Goal: Task Accomplishment & Management: Manage account settings

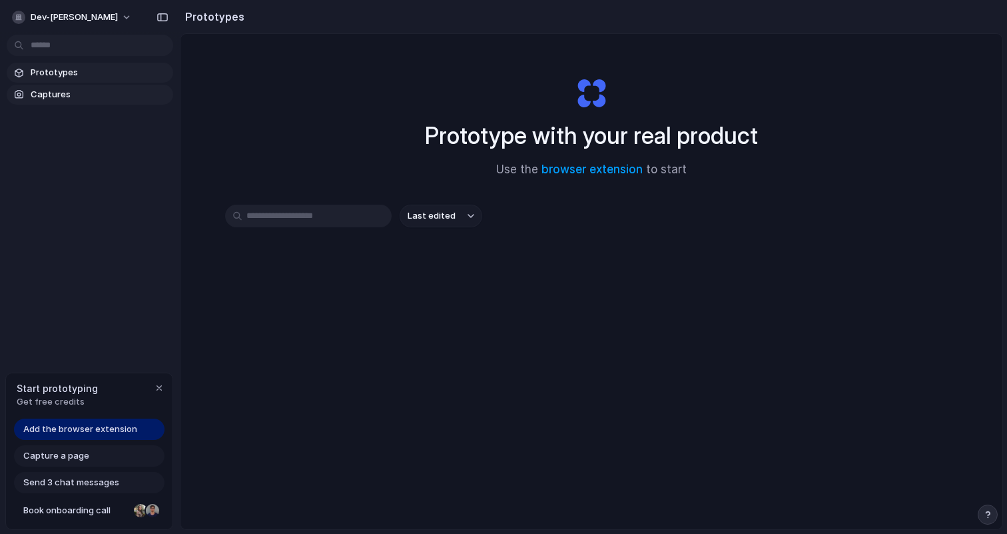
click at [72, 96] on span "Captures" at bounding box center [99, 94] width 137 height 13
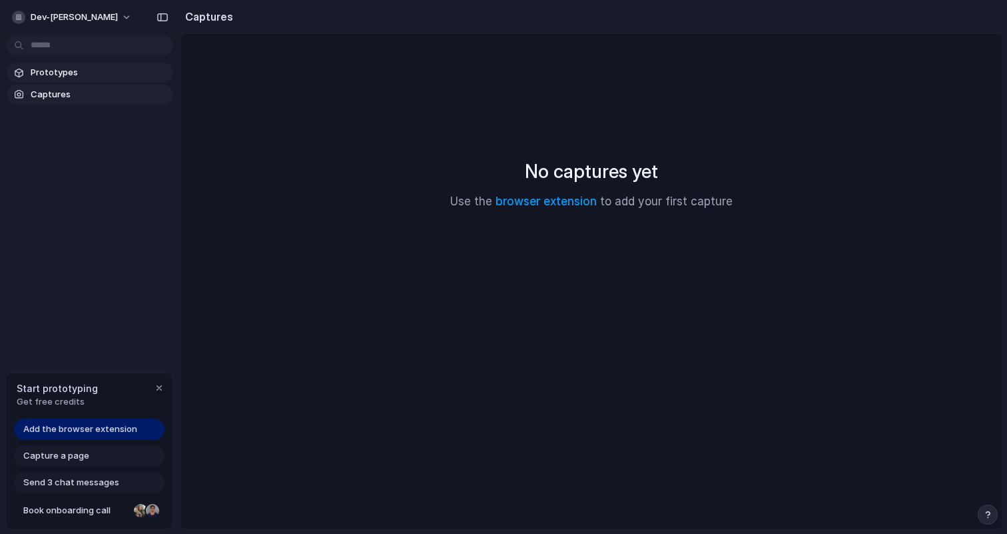
click at [97, 76] on span "Prototypes" at bounding box center [99, 72] width 137 height 13
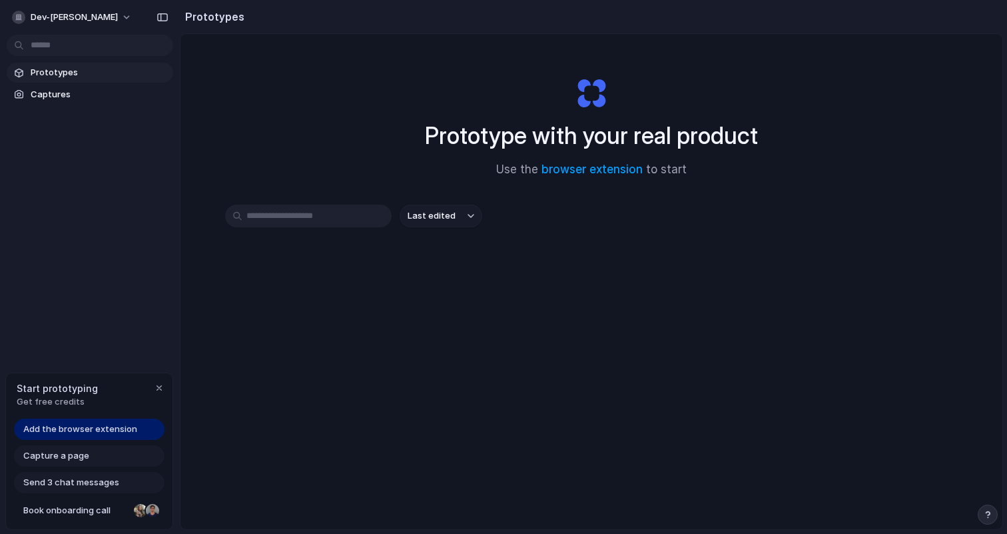
click at [465, 217] on button "Last edited" at bounding box center [441, 215] width 83 height 23
click at [87, 13] on div "Last edited Last created Alphabetical" at bounding box center [503, 267] width 1007 height 534
click at [97, 15] on button "dev-[PERSON_NAME]" at bounding box center [73, 17] width 132 height 21
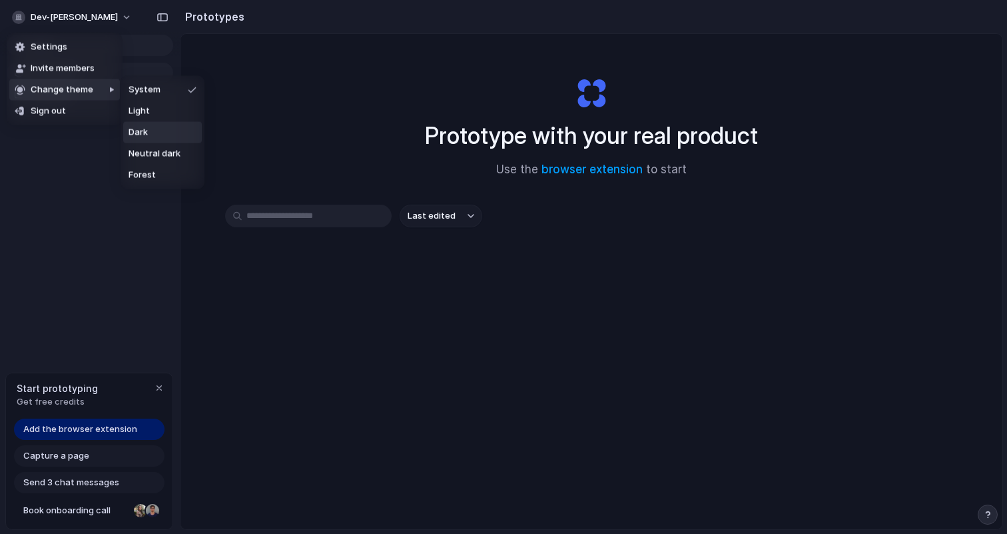
click at [170, 139] on li "Dark" at bounding box center [162, 132] width 79 height 21
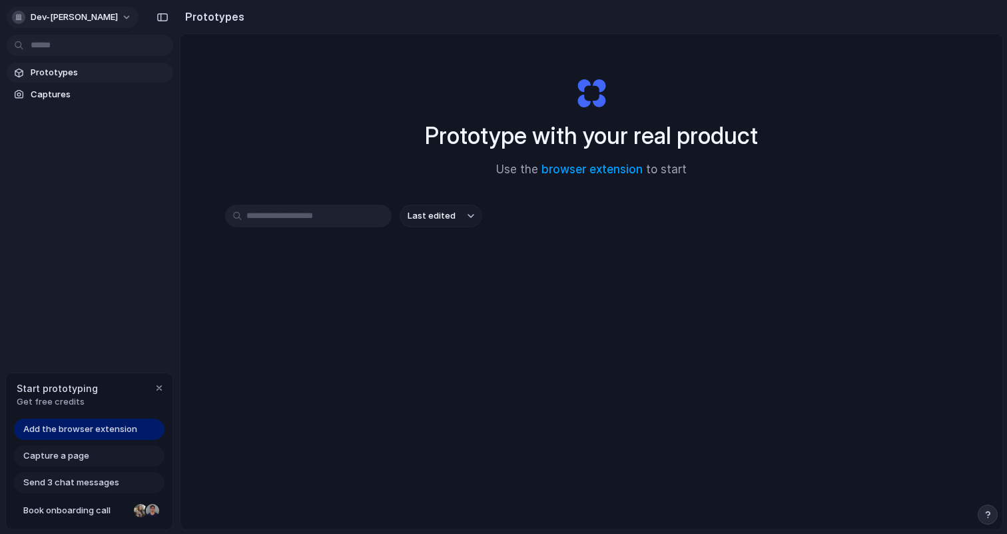
click at [90, 23] on button "dev-[PERSON_NAME]" at bounding box center [73, 17] width 132 height 21
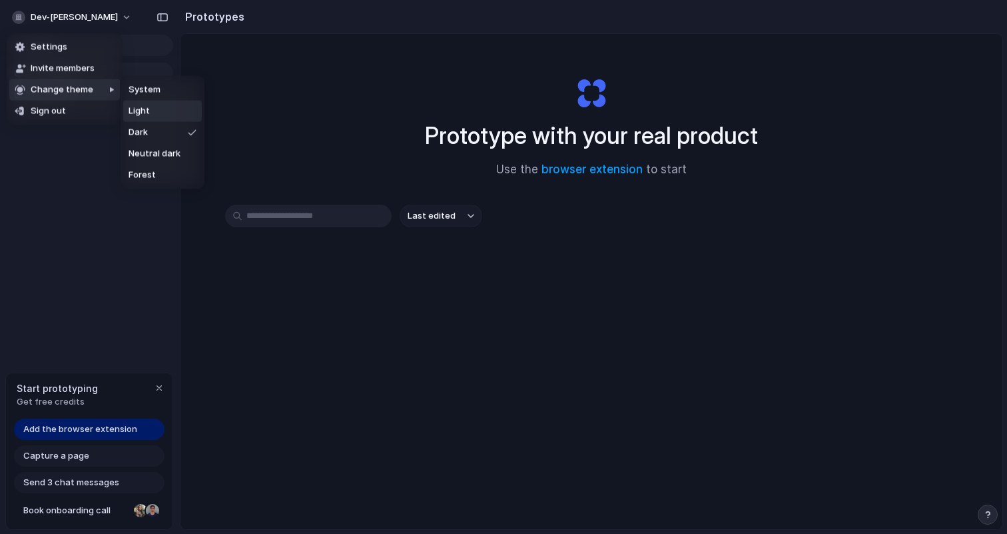
click at [143, 110] on span "Light" at bounding box center [139, 111] width 21 height 13
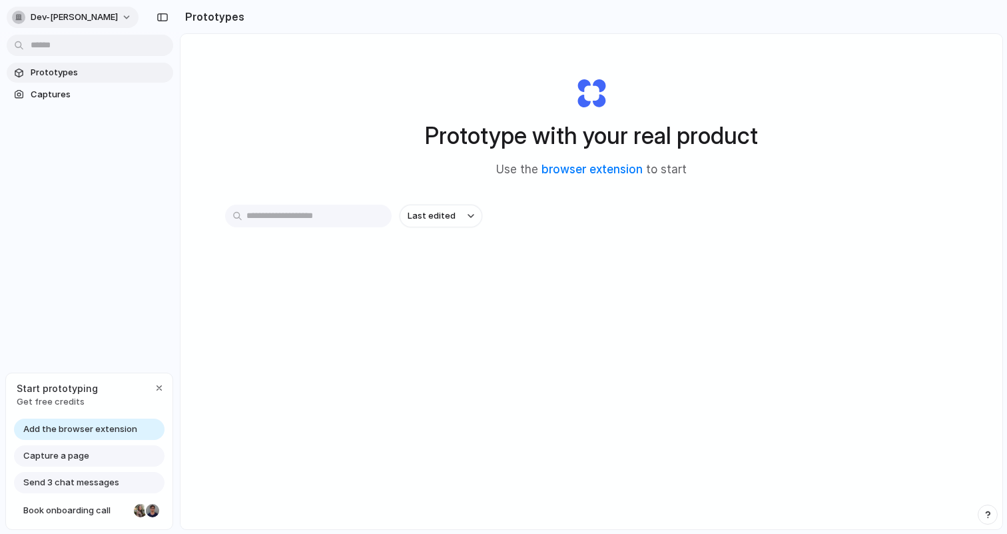
click at [68, 11] on div "dev-[PERSON_NAME]" at bounding box center [65, 17] width 106 height 13
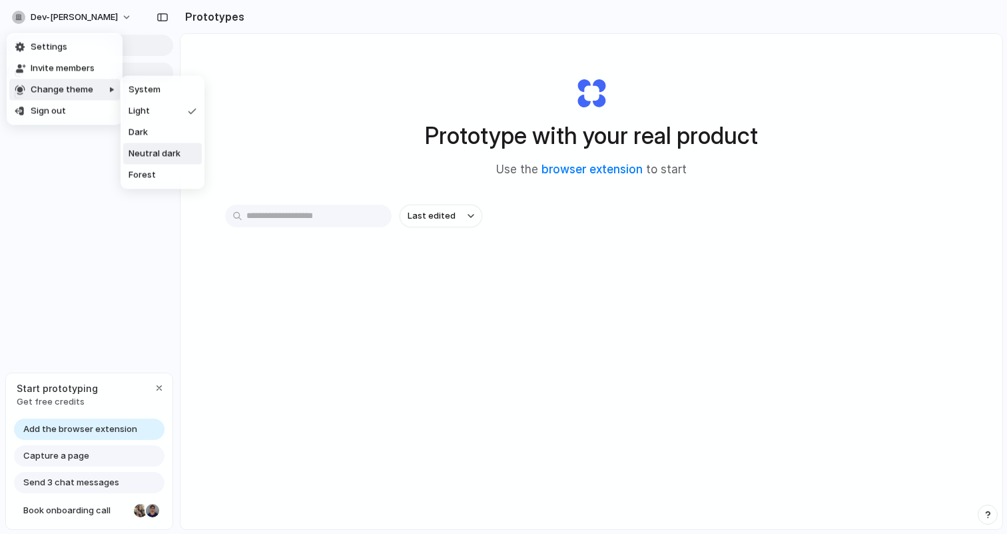
click at [145, 159] on span "Neutral dark" at bounding box center [155, 153] width 52 height 13
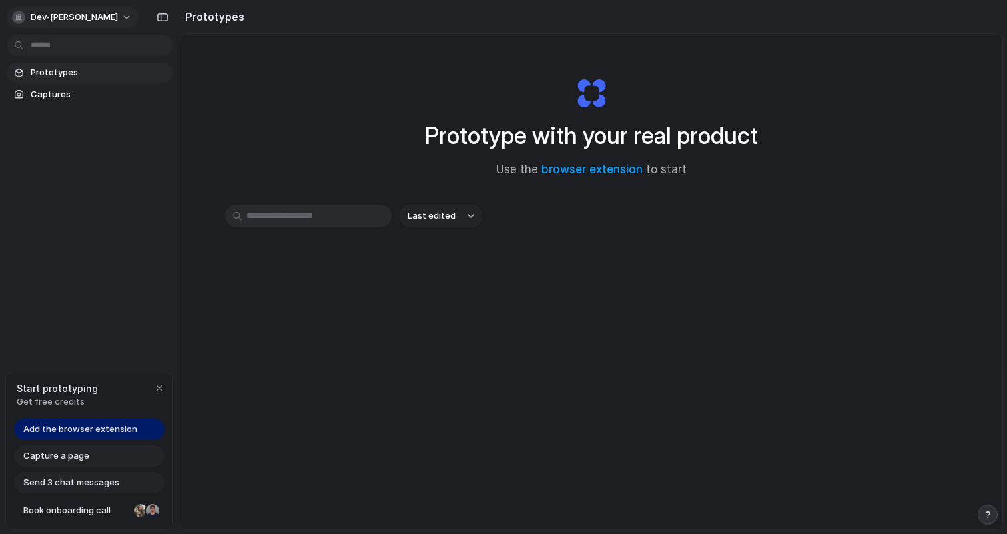
click at [76, 18] on span "dev-[PERSON_NAME]" at bounding box center [74, 17] width 87 height 13
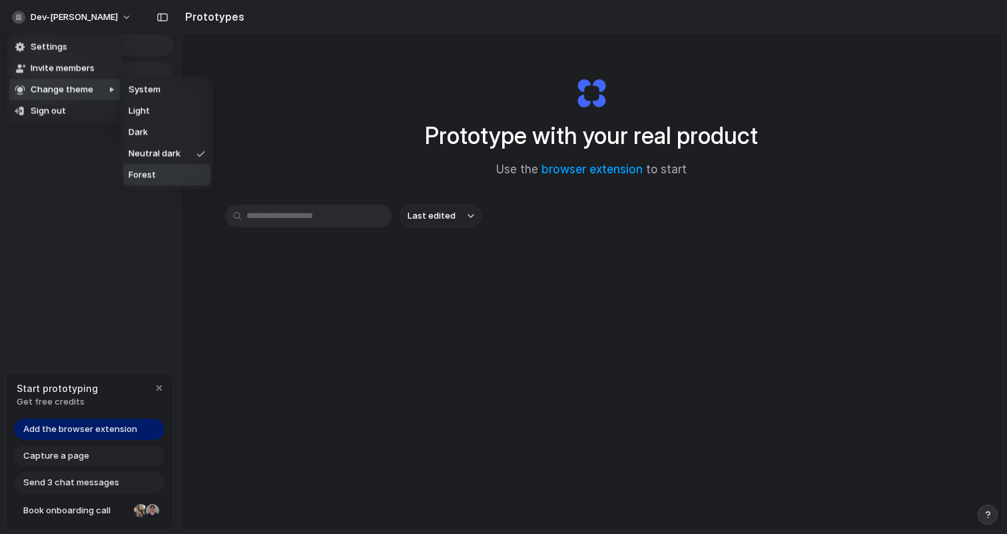
click at [155, 165] on li "Forest" at bounding box center [166, 175] width 87 height 21
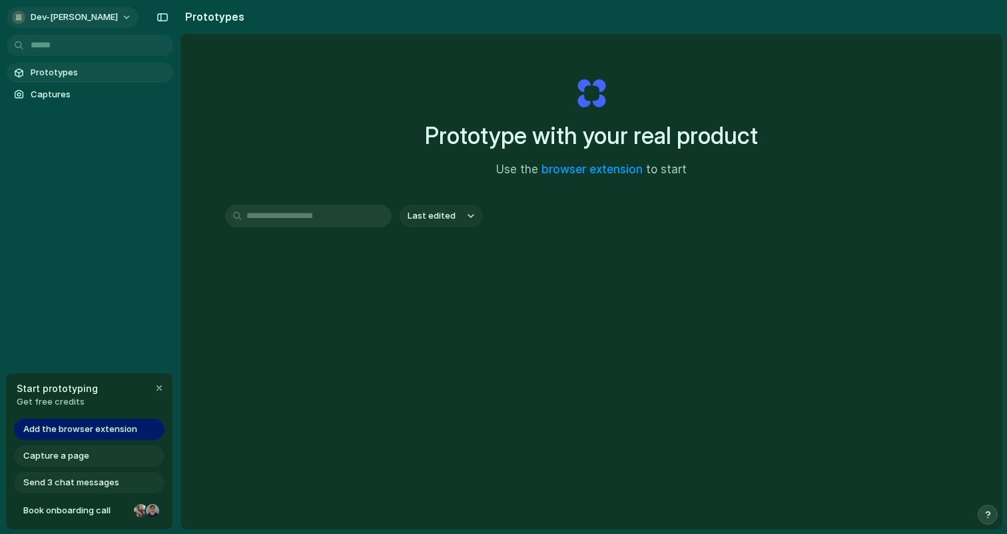
click at [77, 12] on span "dev-[PERSON_NAME]" at bounding box center [74, 17] width 87 height 13
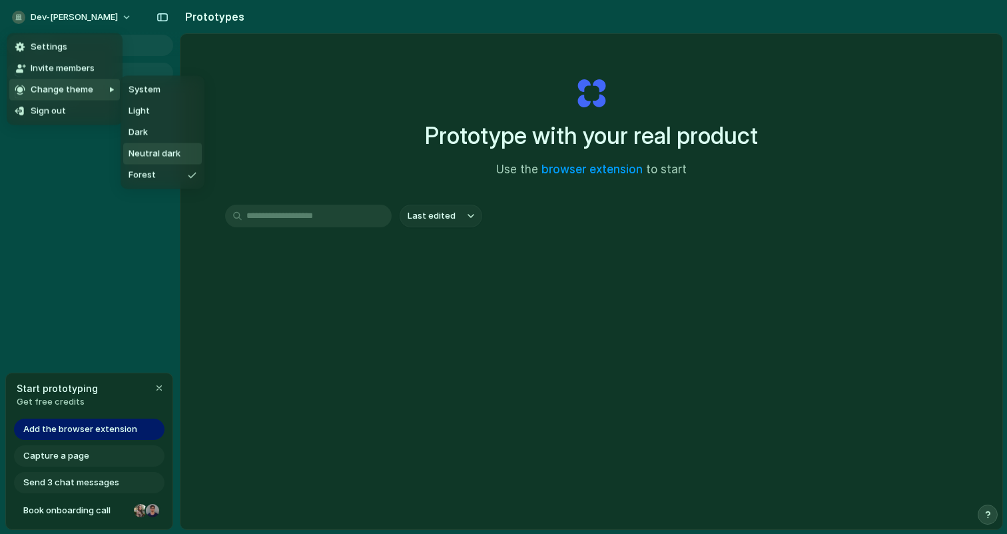
click at [161, 145] on li "Neutral dark" at bounding box center [162, 153] width 79 height 21
